Goal: Task Accomplishment & Management: Use online tool/utility

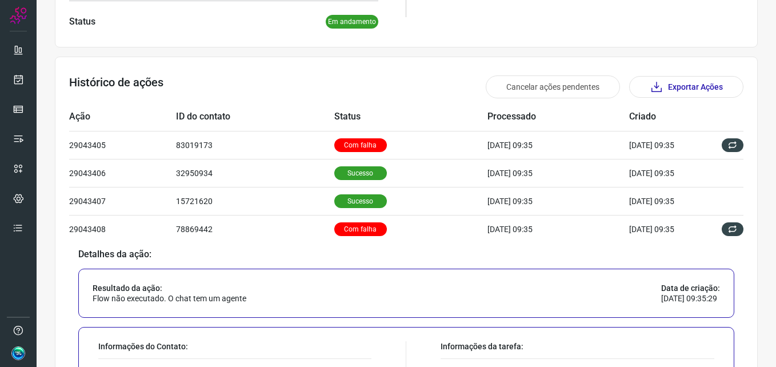
scroll to position [286, 0]
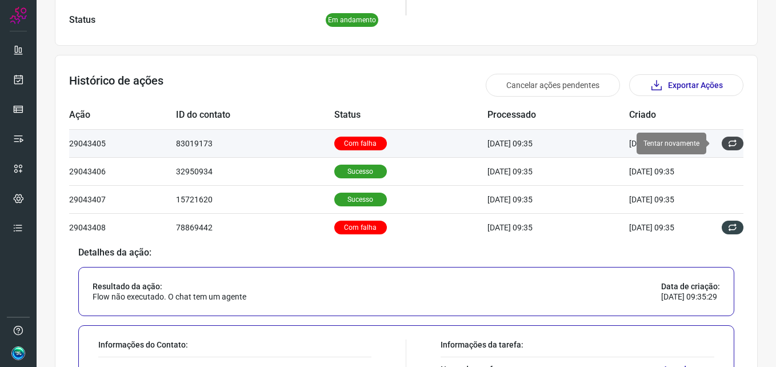
click at [728, 144] on icon at bounding box center [732, 143] width 9 height 9
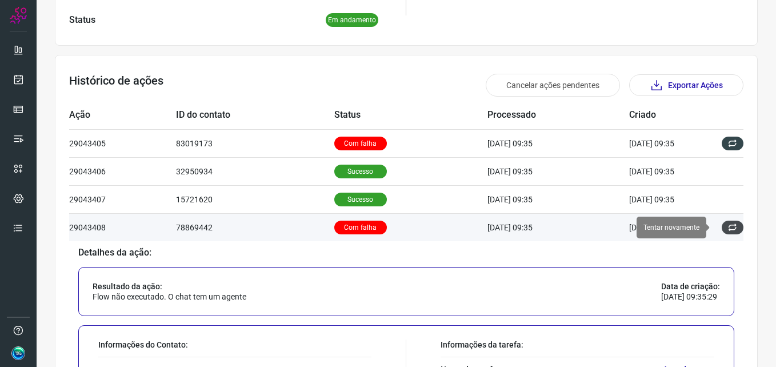
click at [722, 229] on button at bounding box center [733, 228] width 22 height 14
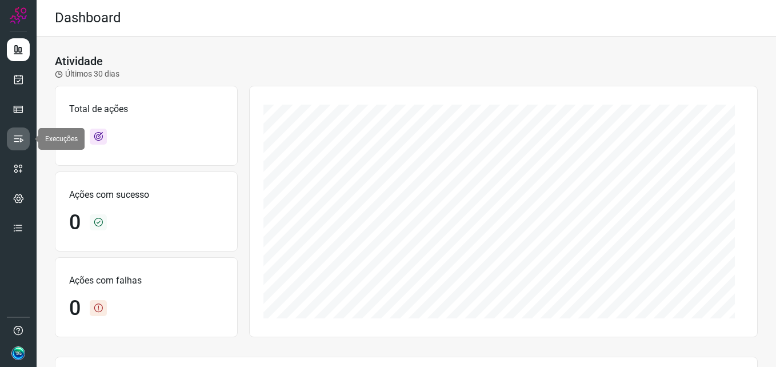
click at [23, 130] on link at bounding box center [18, 138] width 23 height 23
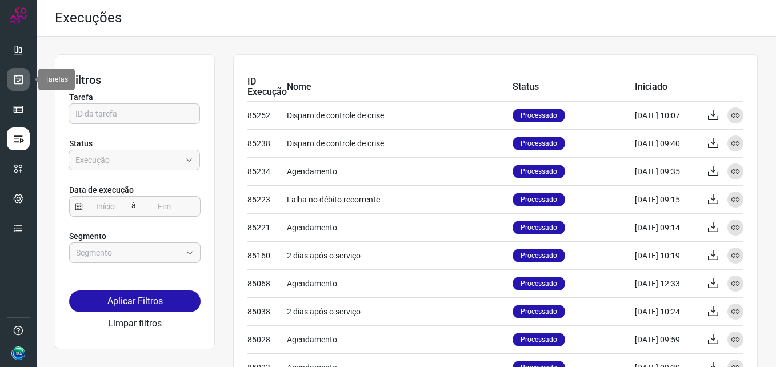
click at [24, 82] on link at bounding box center [18, 79] width 23 height 23
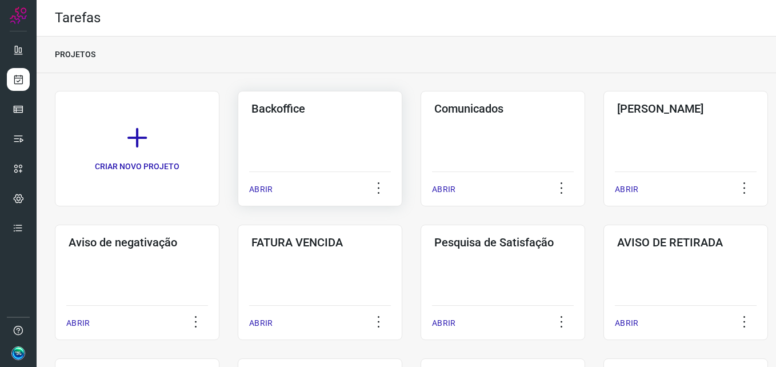
click at [285, 154] on div "Backoffice ABRIR" at bounding box center [320, 148] width 165 height 115
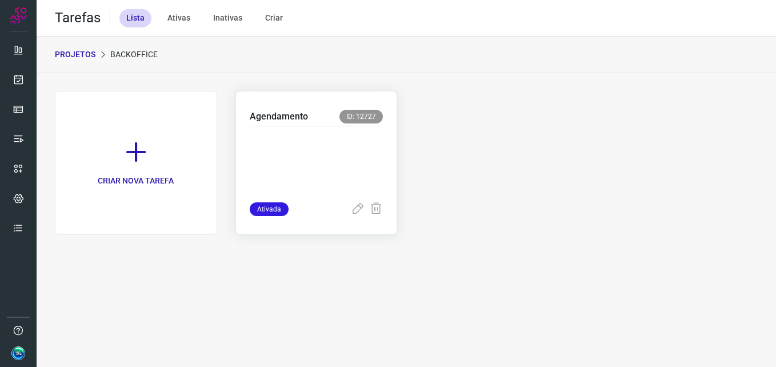
click at [298, 131] on div at bounding box center [317, 164] width 134 height 76
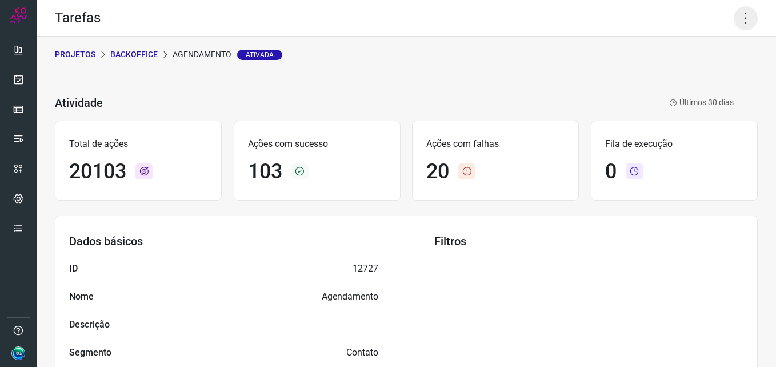
click at [745, 19] on icon at bounding box center [746, 18] width 24 height 24
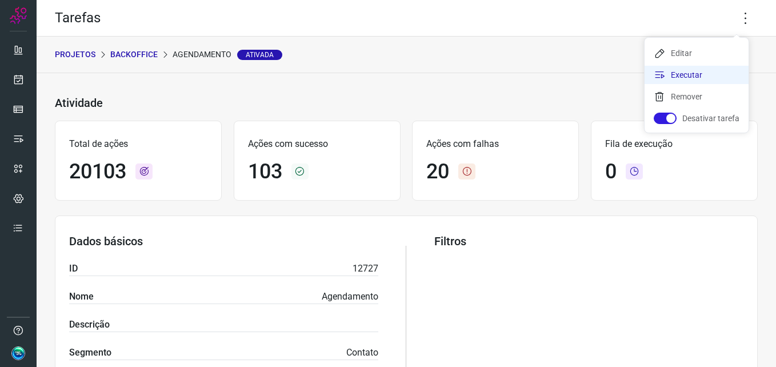
click at [702, 76] on li "Executar" at bounding box center [697, 75] width 104 height 18
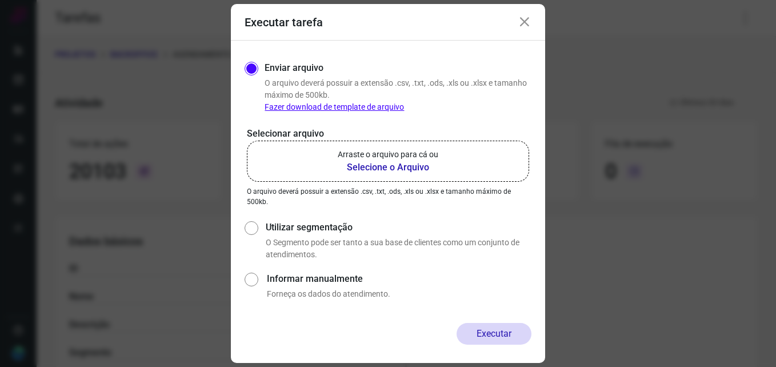
click at [356, 169] on b "Selecione o Arquivo" at bounding box center [388, 168] width 101 height 14
click at [0, 0] on input "Arraste o arquivo para cá ou Selecione o Arquivo" at bounding box center [0, 0] width 0 height 0
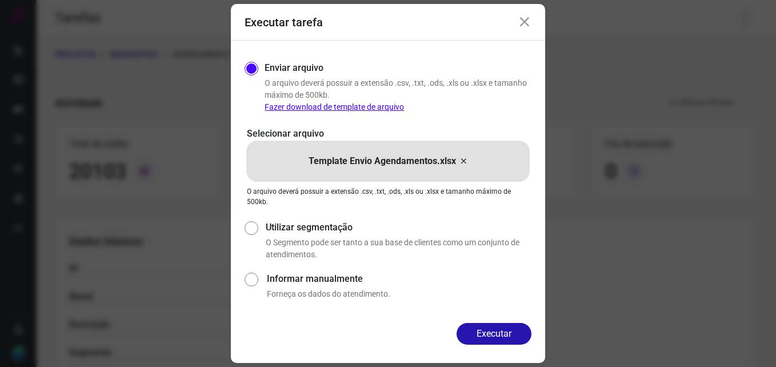
click at [482, 329] on button "Executar" at bounding box center [494, 334] width 75 height 22
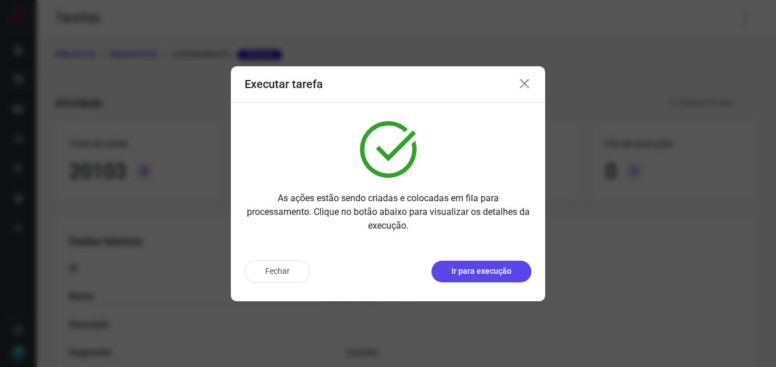
click at [494, 272] on p "Ir para execução" at bounding box center [481, 271] width 60 height 12
